Goal: Find specific page/section: Find specific page/section

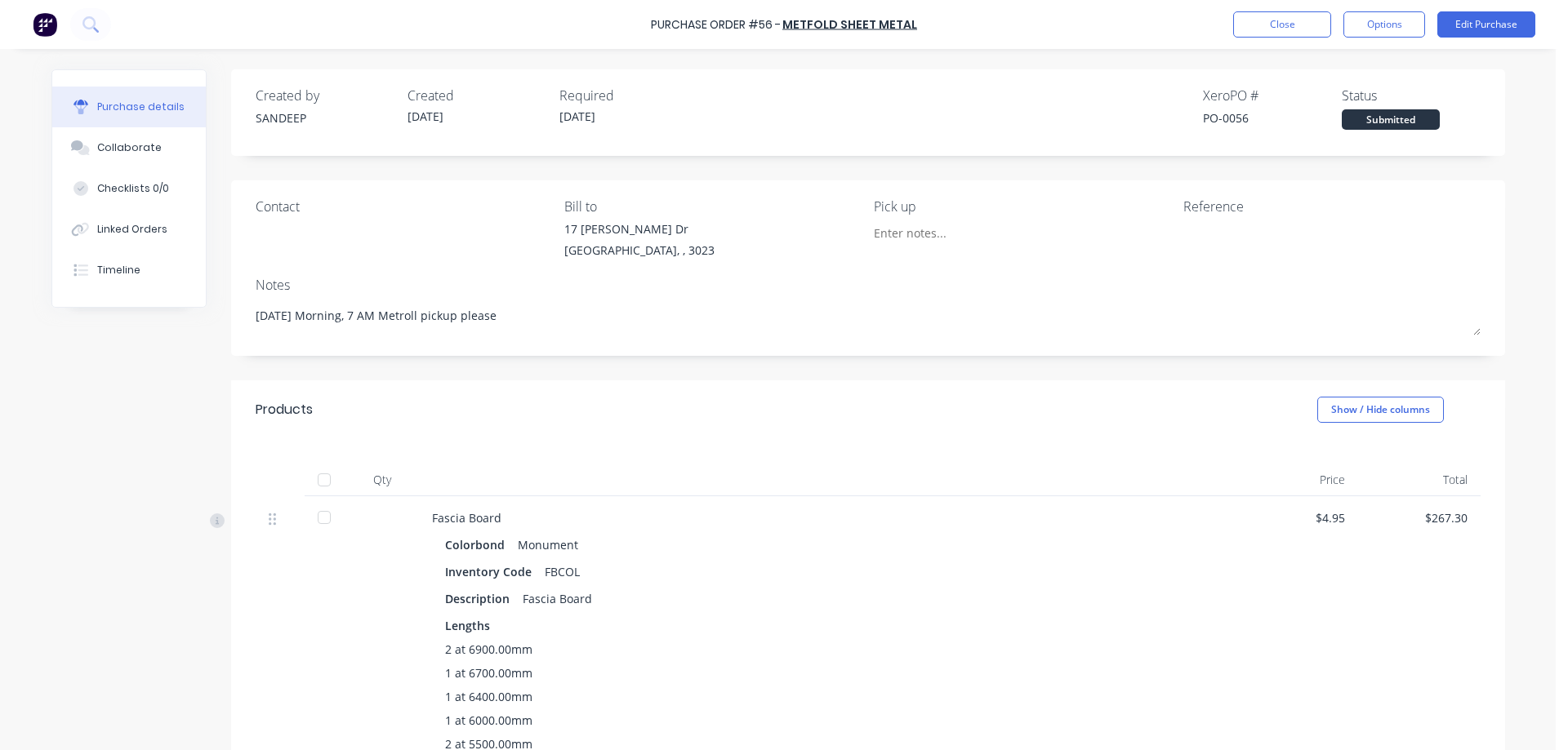
scroll to position [1061, 0]
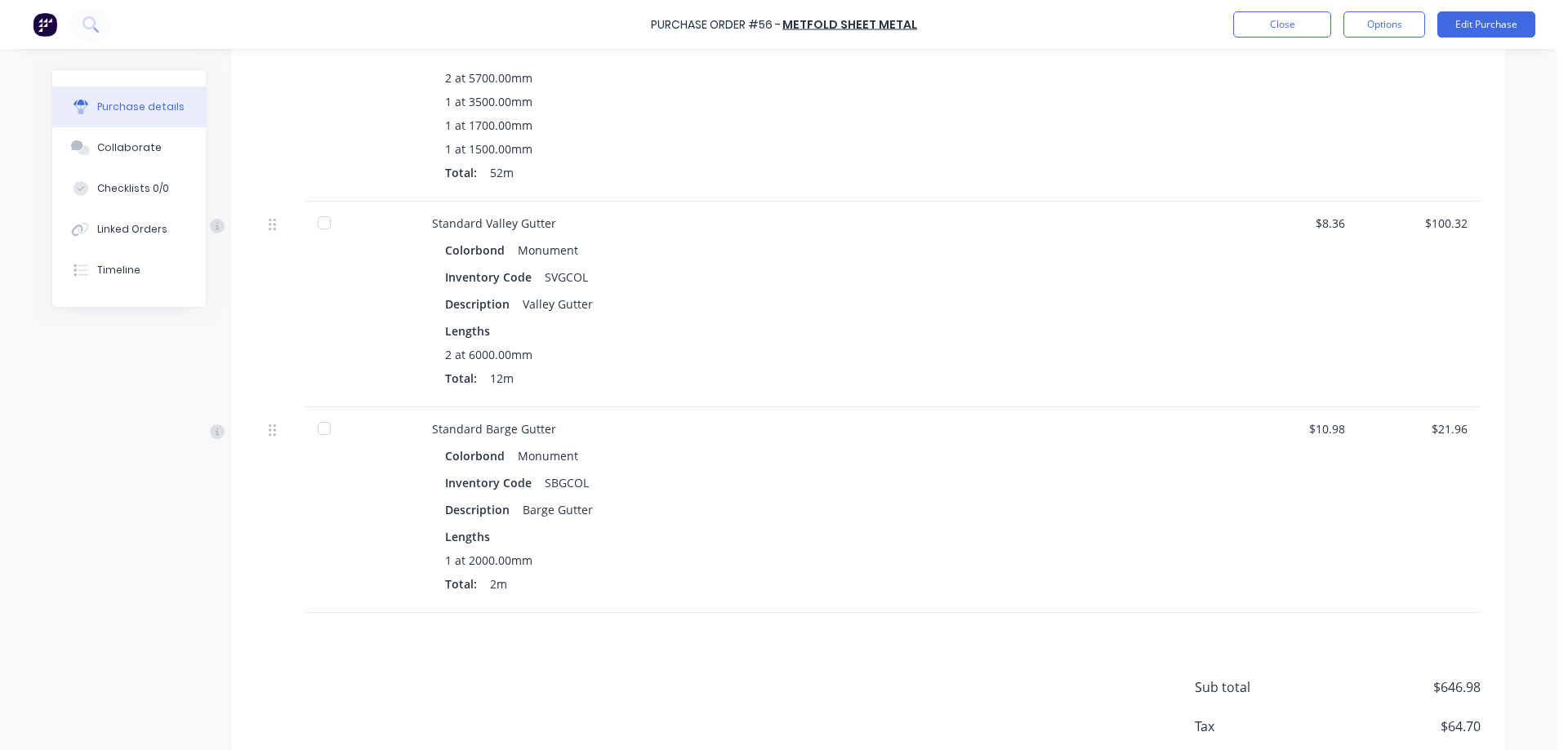
click at [36, 21] on img at bounding box center [45, 25] width 25 height 25
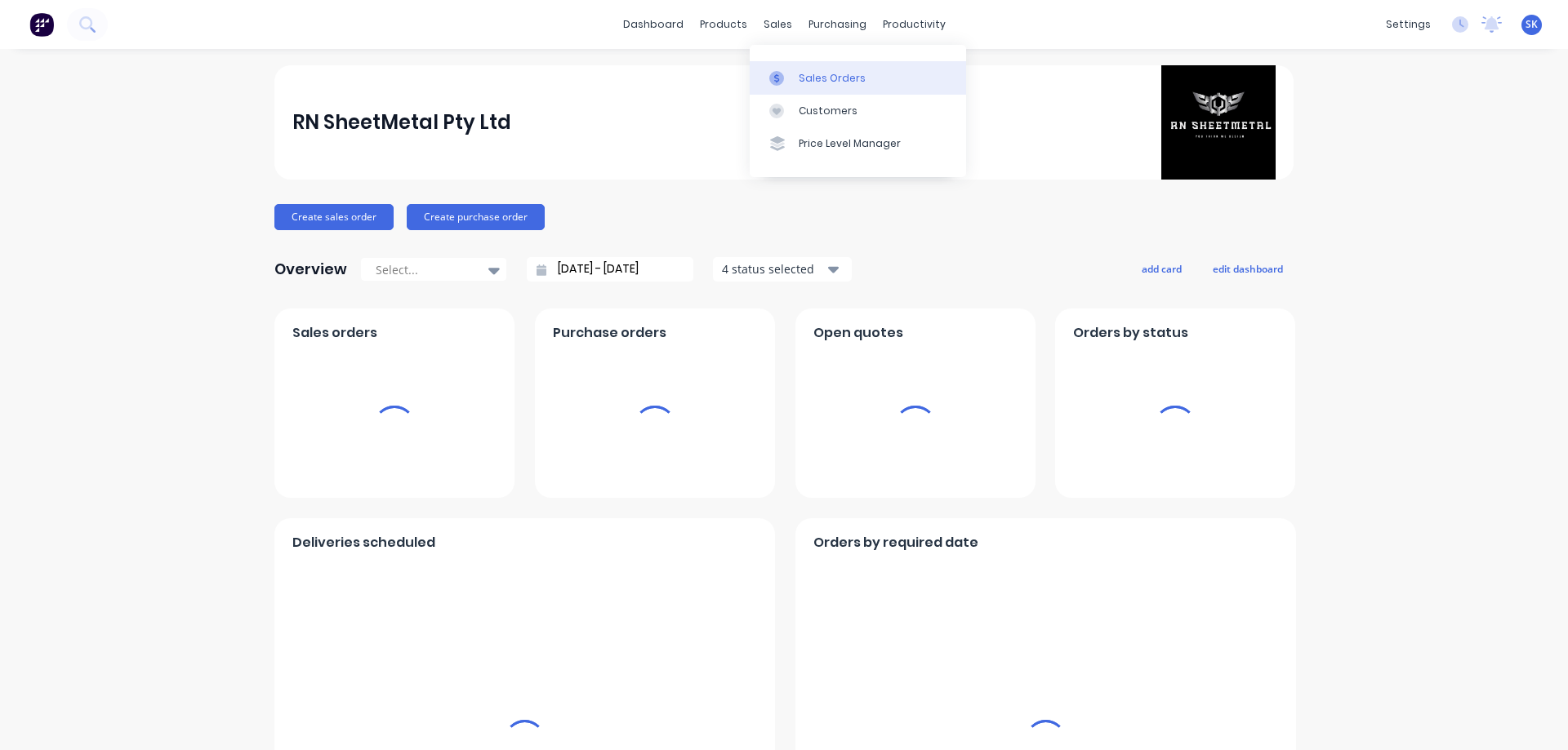
click at [792, 64] on link "Sales Orders" at bounding box center [857, 77] width 216 height 33
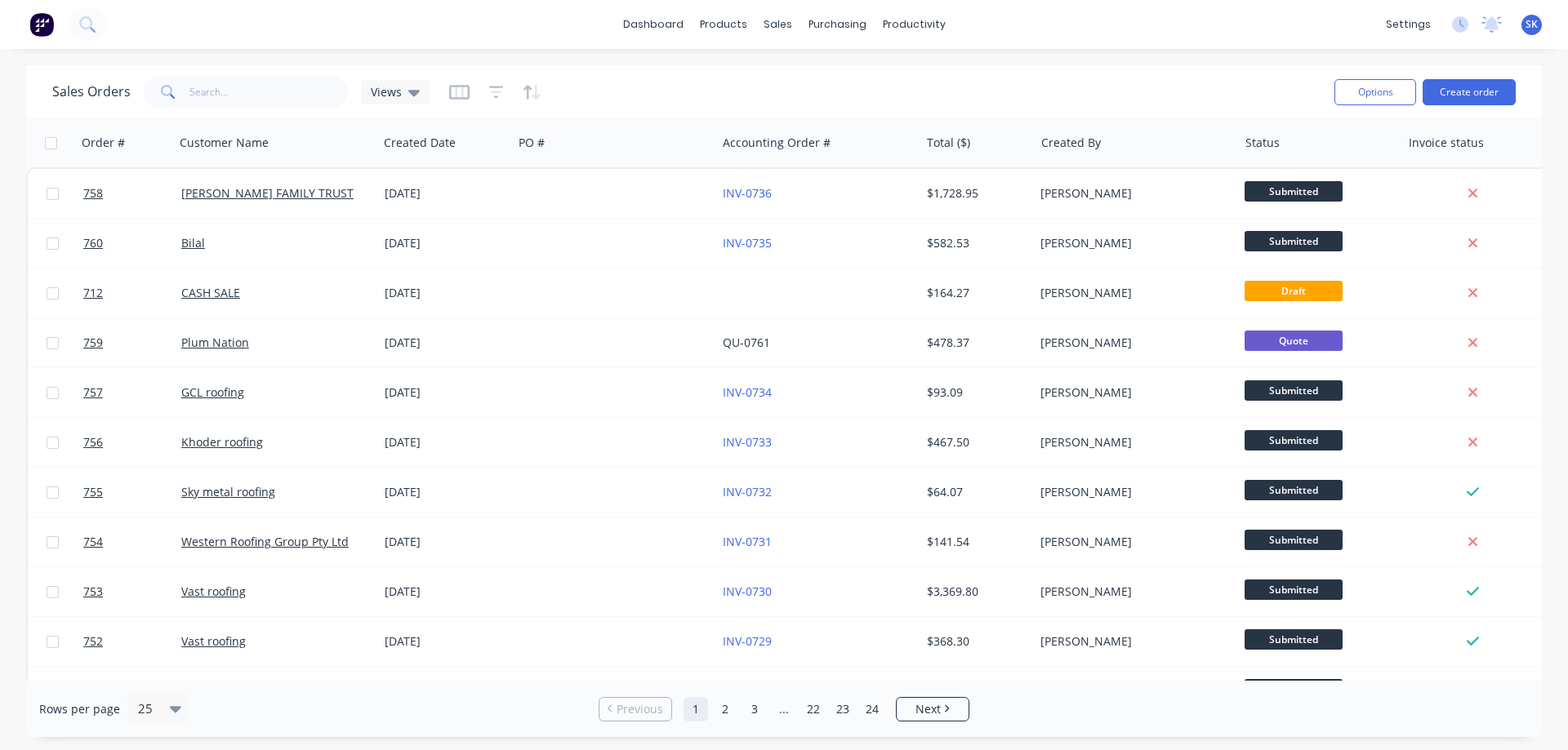
click at [42, 33] on img at bounding box center [42, 25] width 25 height 25
